Goal: Task Accomplishment & Management: Complete application form

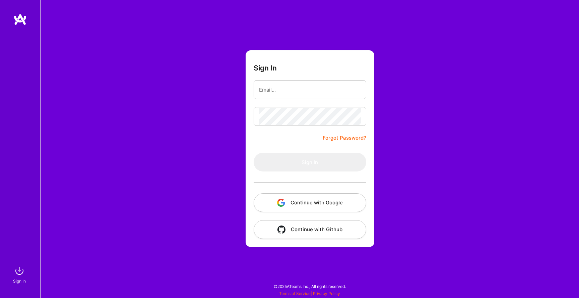
click at [313, 202] on button "Continue with Google" at bounding box center [310, 202] width 113 height 19
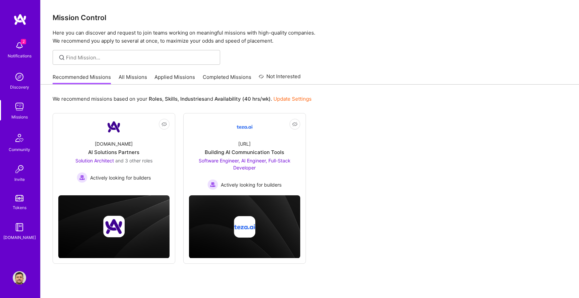
scroll to position [5, 0]
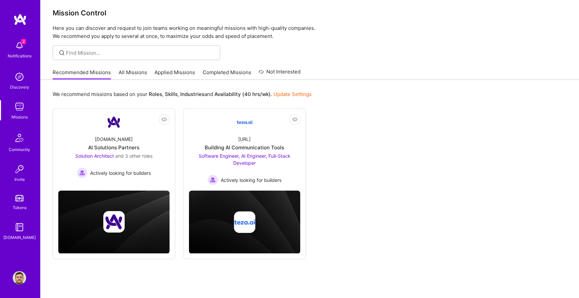
click at [140, 75] on link "All Missions" at bounding box center [133, 74] width 28 height 11
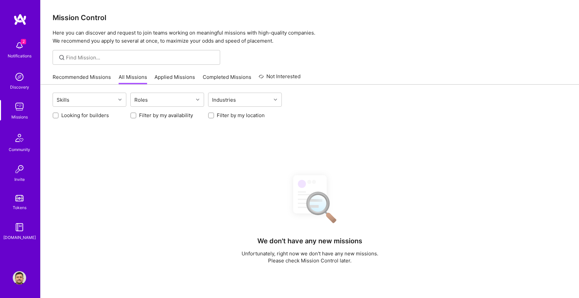
click at [172, 82] on link "Applied Missions" at bounding box center [175, 78] width 41 height 11
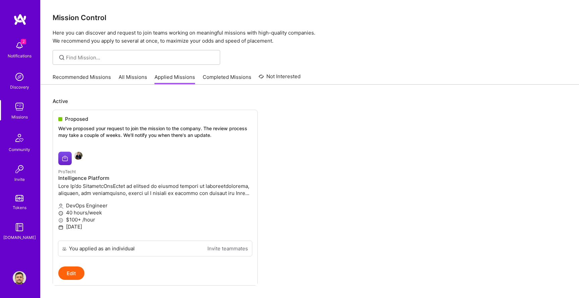
click at [137, 73] on link "All Missions" at bounding box center [133, 78] width 28 height 11
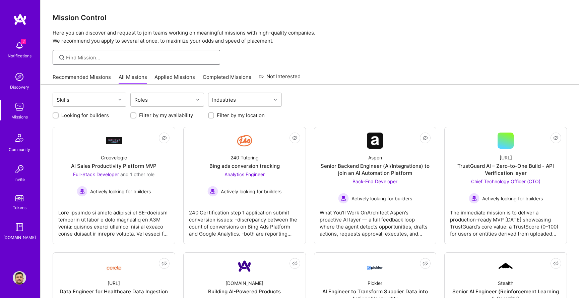
click at [97, 56] on input at bounding box center [140, 57] width 149 height 7
type input "salfati"
click at [151, 56] on input "salfati" at bounding box center [140, 57] width 149 height 7
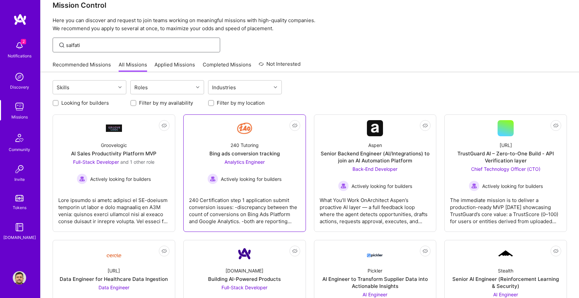
scroll to position [18, 0]
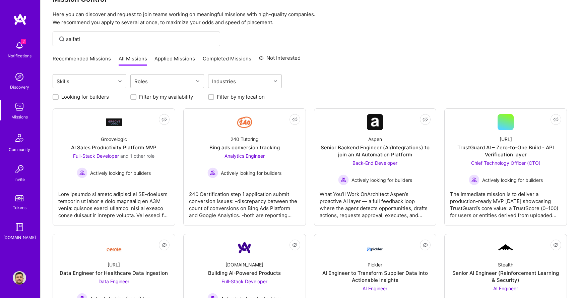
click at [22, 50] on img at bounding box center [19, 45] width 13 height 13
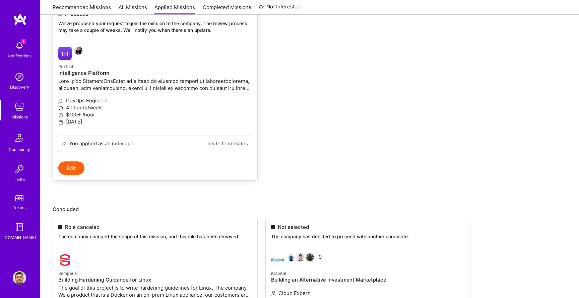
scroll to position [102, 0]
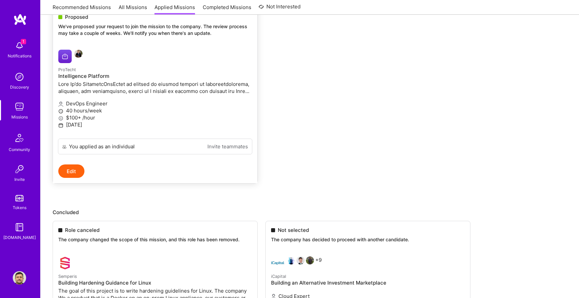
click at [145, 85] on p at bounding box center [155, 87] width 194 height 14
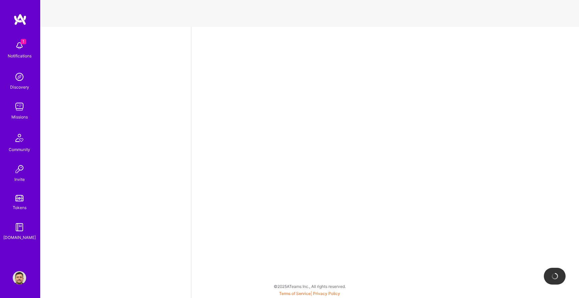
select select "GB"
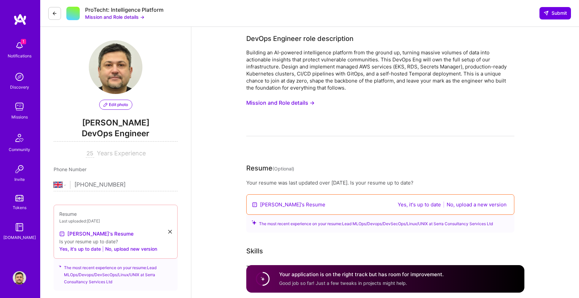
click at [298, 103] on button "Mission and Role details →" at bounding box center [280, 103] width 68 height 12
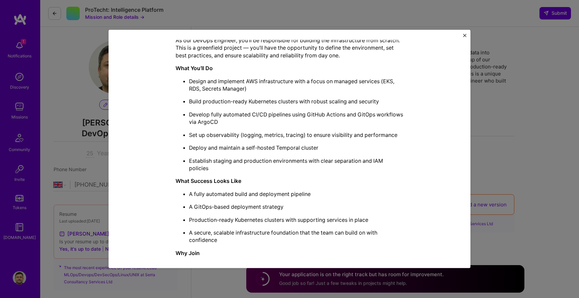
scroll to position [263, 0]
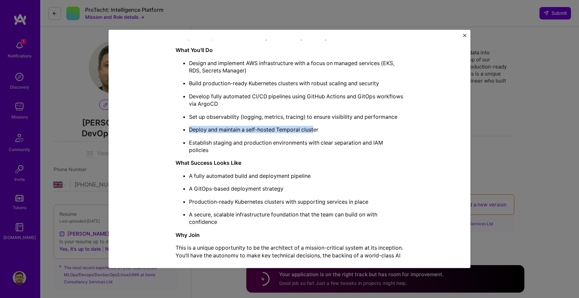
drag, startPoint x: 275, startPoint y: 124, endPoint x: 314, endPoint y: 132, distance: 40.0
click at [314, 132] on ul "Design and implement AWS infrastructure with a focus on managed services (EKS, …" at bounding box center [290, 106] width 228 height 95
click at [314, 132] on p "Deploy and maintain a self-hosted Temporal cluster" at bounding box center [296, 129] width 215 height 7
drag, startPoint x: 301, startPoint y: 127, endPoint x: 279, endPoint y: 128, distance: 22.8
click at [279, 128] on p "Deploy and maintain a self-hosted Temporal cluster" at bounding box center [296, 129] width 215 height 7
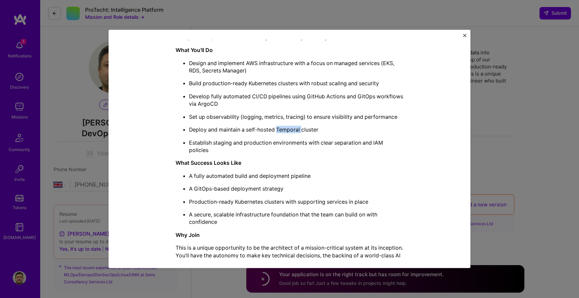
copy p "Temporal"
